Goal: Navigation & Orientation: Find specific page/section

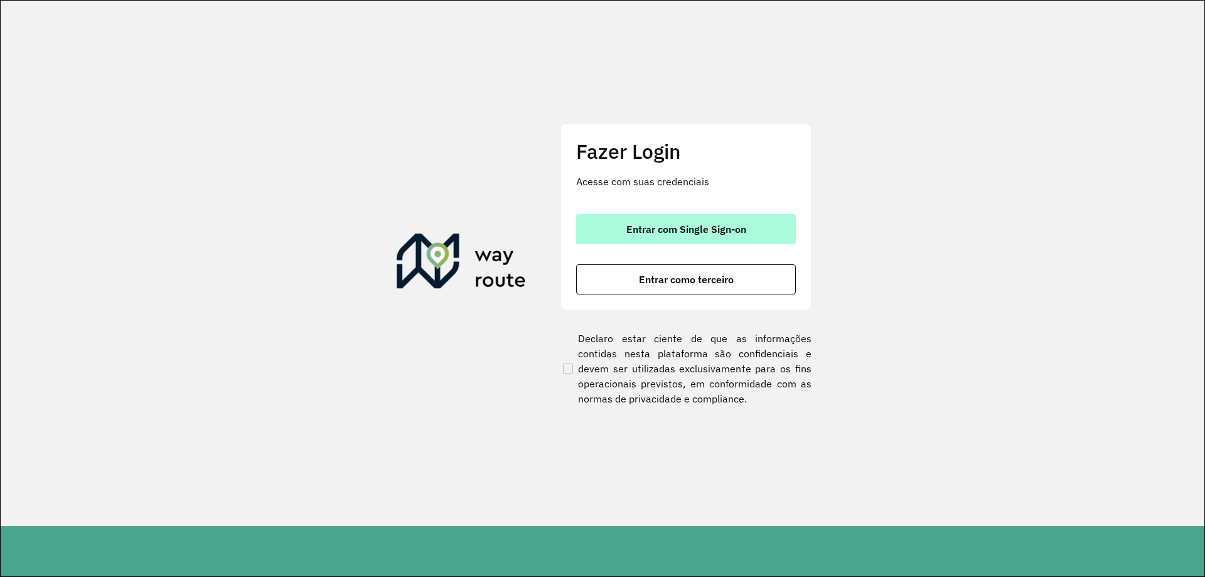
click at [721, 229] on span "Entrar com Single Sign-on" at bounding box center [687, 229] width 120 height 10
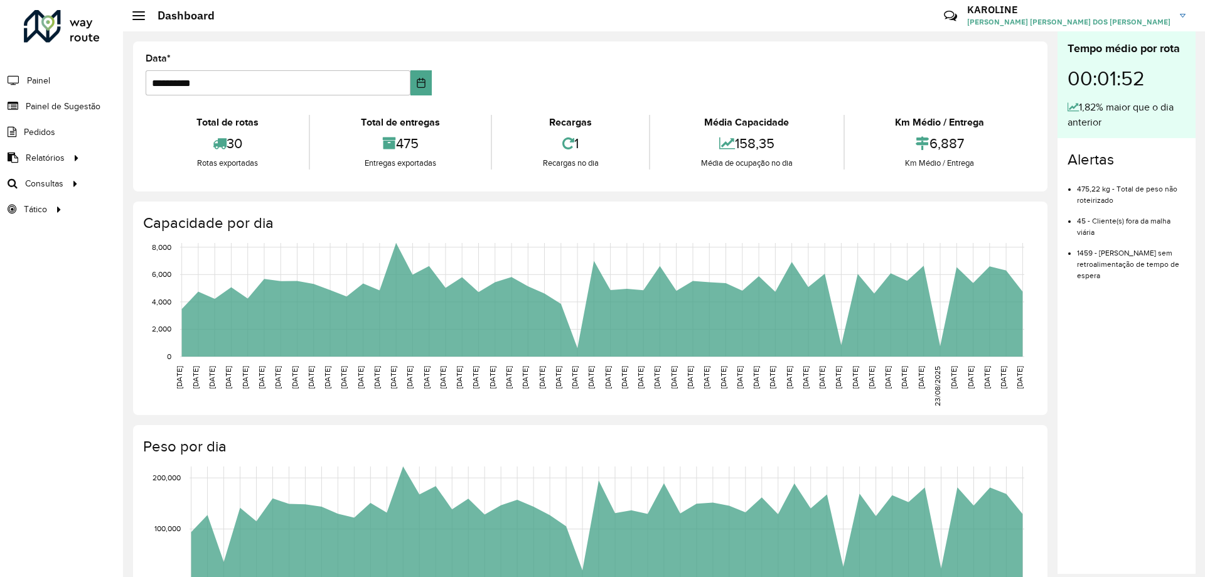
click at [412, 146] on div "475" at bounding box center [400, 143] width 174 height 27
click at [390, 150] on div "475" at bounding box center [400, 143] width 174 height 27
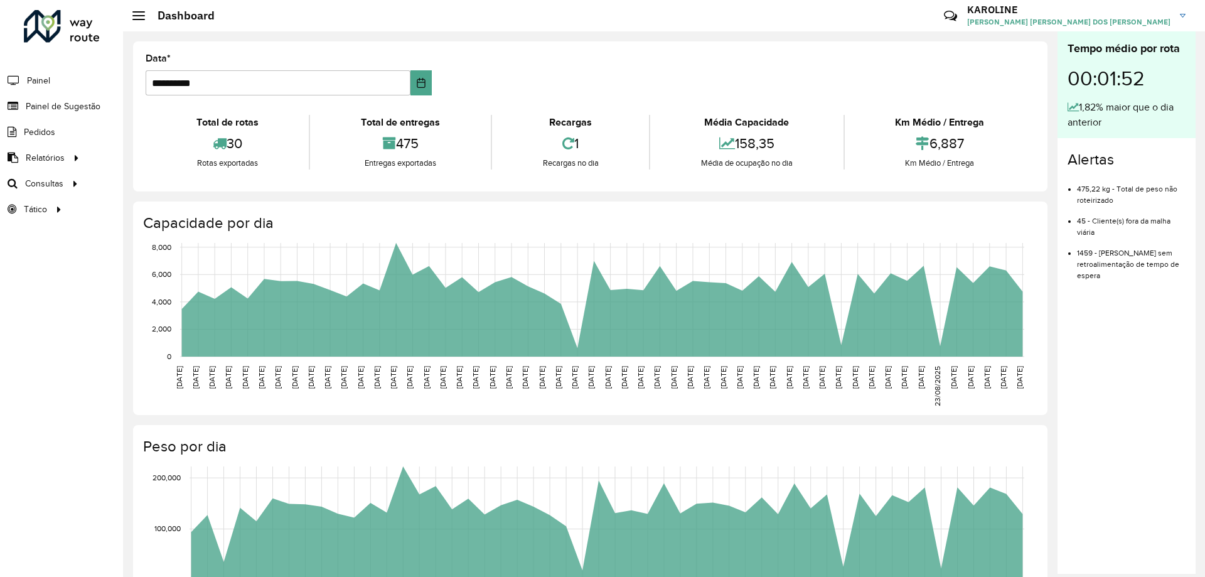
click at [417, 159] on div "Entregas exportadas" at bounding box center [400, 163] width 174 height 13
drag, startPoint x: 404, startPoint y: 141, endPoint x: 420, endPoint y: 143, distance: 15.7
click at [420, 143] on div "475" at bounding box center [400, 143] width 174 height 27
click at [403, 137] on div "475" at bounding box center [400, 143] width 174 height 27
click at [403, 143] on div "475" at bounding box center [400, 143] width 174 height 27
